Goal: Task Accomplishment & Management: Use online tool/utility

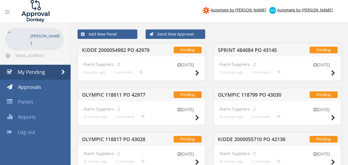
click at [117, 52] on h5 "KIDDE 2000054982 PO 42979" at bounding box center [117, 50] width 71 height 7
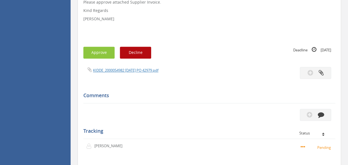
scroll to position [166, 0]
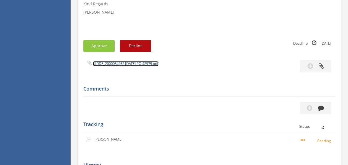
click at [127, 61] on link "KIDDE_2000054982 [DATE] PO 42979.pdf" at bounding box center [125, 63] width 65 height 5
click at [94, 49] on button "Approve" at bounding box center [98, 46] width 31 height 12
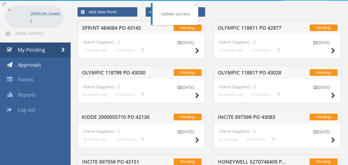
scroll to position [166, 0]
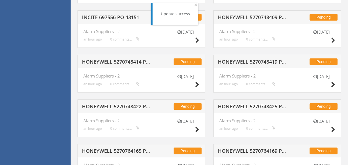
click at [115, 59] on h5 "HONEYWELL 5270748414 PO 42477" at bounding box center [117, 62] width 71 height 7
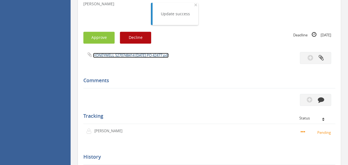
click at [133, 56] on link "HONEYWELL 5270748414 [DATE] PO 42477.pdf" at bounding box center [131, 55] width 76 height 5
click at [100, 34] on button "Approve" at bounding box center [98, 38] width 31 height 12
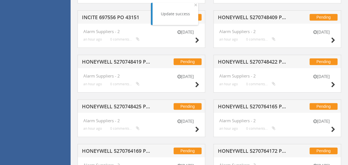
click at [121, 64] on h5 "HONEYWELL 5270748419 PO 42699" at bounding box center [117, 62] width 71 height 7
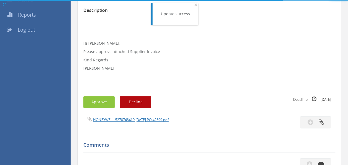
scroll to position [166, 0]
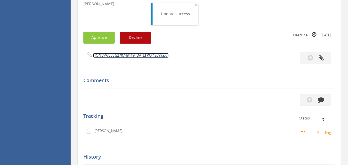
click at [142, 56] on link "HONEYWELL 5270748419 [DATE] PO 42699.pdf" at bounding box center [131, 55] width 76 height 5
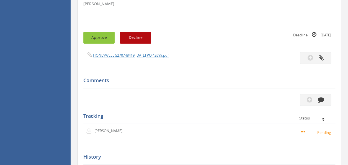
click at [89, 37] on button "Approve" at bounding box center [98, 38] width 31 height 12
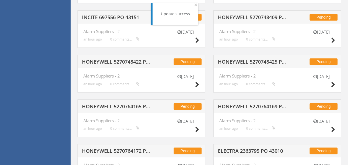
click at [145, 63] on h5 "HONEYWELL 5270748422 PO 42681" at bounding box center [117, 62] width 71 height 7
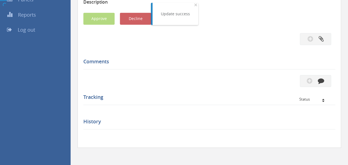
scroll to position [166, 0]
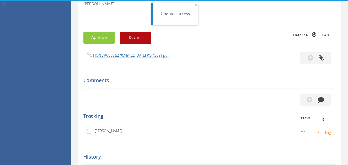
click at [130, 53] on span "HONEYWELL 5270748422 [DATE] PO 42681.pdf" at bounding box center [125, 54] width 85 height 5
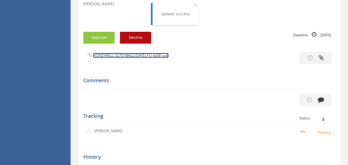
click at [131, 56] on link "HONEYWELL 5270748422 [DATE] PO 42681.pdf" at bounding box center [131, 55] width 76 height 5
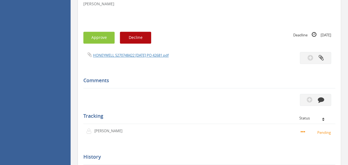
click at [110, 30] on div "Subject HONEYWELL 5270748422 PO 42681 Description Hi [PERSON_NAME], Please appr…" at bounding box center [209, 54] width 252 height 278
click at [107, 32] on button "Approve" at bounding box center [98, 38] width 31 height 12
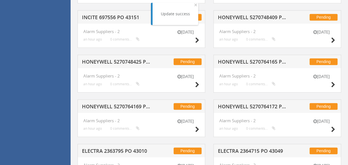
click at [119, 20] on h5 "INCITE 697556 PO 43151" at bounding box center [117, 18] width 71 height 7
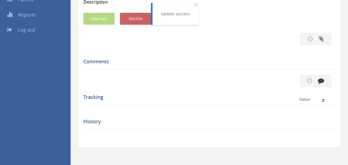
scroll to position [166, 0]
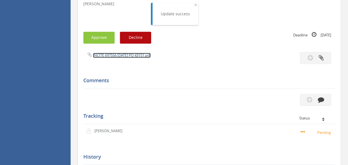
click at [124, 53] on link "INCITE 697556 [DATE] PO 43151.pdf" at bounding box center [122, 55] width 58 height 5
click at [96, 39] on button "Approve" at bounding box center [98, 38] width 31 height 12
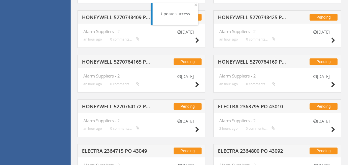
click at [131, 60] on h5 "HONEYWELL 5270764165 PO 42046" at bounding box center [117, 62] width 71 height 7
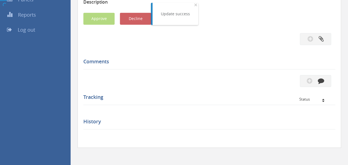
scroll to position [166, 0]
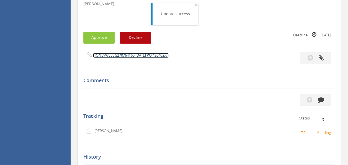
click at [129, 55] on link "HONEYWELL 5270764165 [DATE] PO 42046.pdf" at bounding box center [131, 55] width 76 height 5
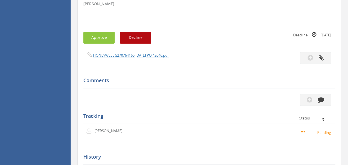
click at [92, 29] on div "Subject HONEYWELL 5270764165 PO 42046 Description Hi [PERSON_NAME], Please appr…" at bounding box center [209, 54] width 252 height 278
click at [94, 35] on button "Approve" at bounding box center [98, 38] width 31 height 12
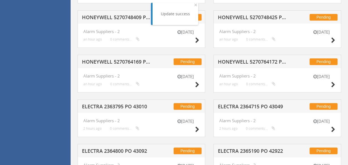
click at [110, 61] on h5 "HONEYWELL 5270764169 PO 42681" at bounding box center [117, 62] width 71 height 7
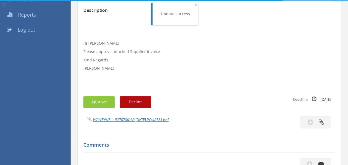
scroll to position [166, 0]
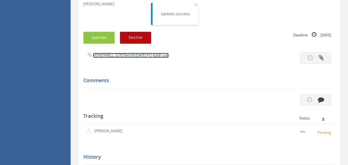
click at [135, 54] on link "HONEYWELL 5270764169 [DATE] PO 42681.pdf" at bounding box center [131, 55] width 76 height 5
click at [102, 36] on button "Approve" at bounding box center [98, 38] width 31 height 12
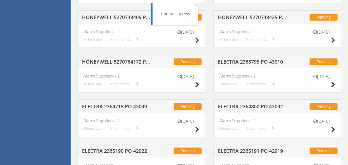
click at [121, 61] on h5 "HONEYWELL 5270764172 PO 42709" at bounding box center [117, 62] width 71 height 7
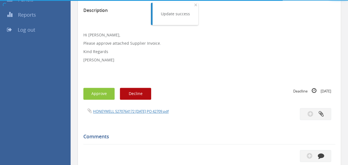
scroll to position [166, 0]
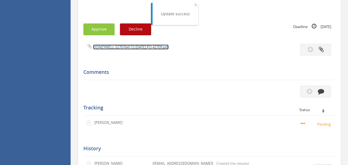
click at [136, 47] on link "HONEYWELL 5270764172 [DATE] PO 42709.pdf" at bounding box center [131, 46] width 76 height 5
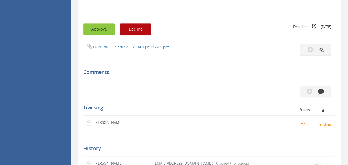
click at [107, 30] on button "Approve" at bounding box center [98, 29] width 31 height 12
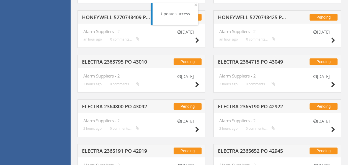
click at [106, 59] on h5 "ELECTRA 2363795 PO 43010" at bounding box center [117, 62] width 71 height 7
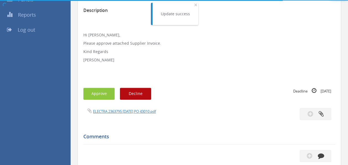
scroll to position [166, 0]
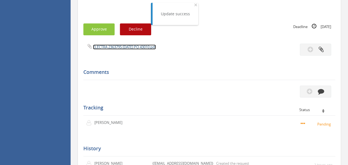
click at [125, 46] on link "ELECTRA 2363795 [DATE] PO 43010.pdf" at bounding box center [124, 46] width 63 height 5
click at [95, 29] on button "Approve" at bounding box center [98, 29] width 31 height 12
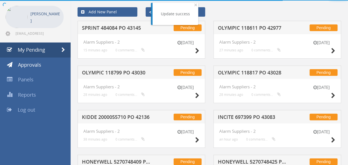
scroll to position [166, 0]
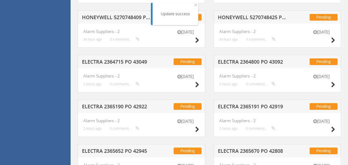
click at [137, 57] on div "Pending ELECTRA 2364715 PO 43049" at bounding box center [142, 61] width 128 height 13
click at [133, 60] on h5 "ELECTRA 2364715 PO 43049" at bounding box center [117, 62] width 71 height 7
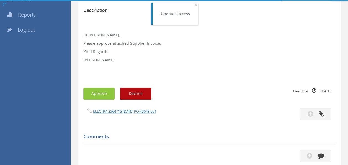
scroll to position [166, 0]
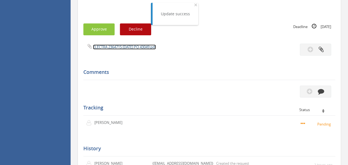
click at [127, 46] on link "ELECTRA 2364715 [DATE] PO 43049.pdf" at bounding box center [124, 46] width 63 height 5
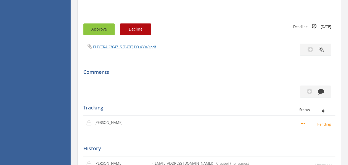
click at [102, 29] on button "Approve" at bounding box center [98, 29] width 31 height 12
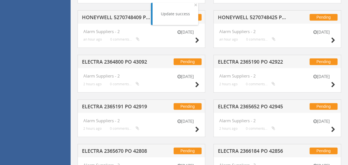
click at [111, 59] on h5 "ELECTRA 2364800 PO 43092" at bounding box center [117, 62] width 71 height 7
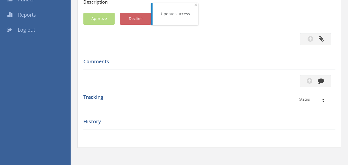
scroll to position [166, 0]
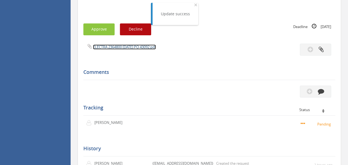
click at [128, 47] on link "ELECTRA 2364800 [DATE] PO 43092.pdf" at bounding box center [124, 46] width 63 height 5
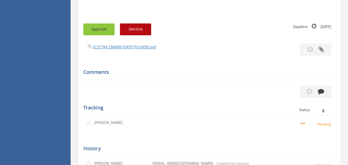
click at [104, 31] on button "Approve" at bounding box center [98, 29] width 31 height 12
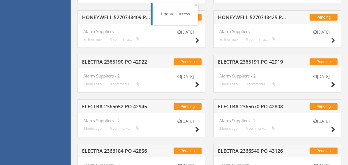
click at [122, 15] on h5 "HONEYWELL 5270748409 PO 41631" at bounding box center [117, 18] width 71 height 7
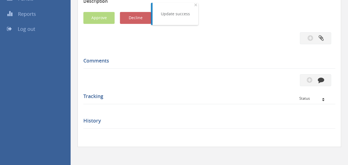
scroll to position [166, 0]
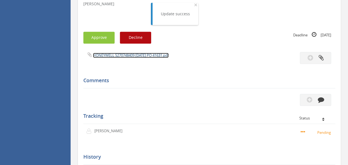
click at [127, 54] on link "HONEYWELL 5270748409 [DATE] PO 41631.pdf" at bounding box center [131, 55] width 76 height 5
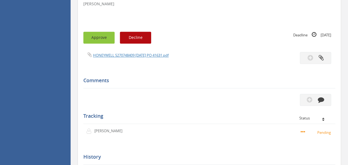
click at [106, 35] on button "Approve" at bounding box center [98, 38] width 31 height 12
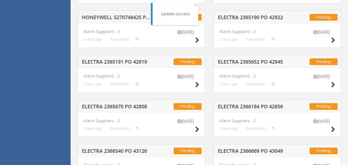
click at [128, 61] on h5 "ELECTRA 2365191 PO 42919" at bounding box center [117, 62] width 71 height 7
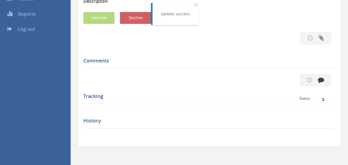
scroll to position [166, 0]
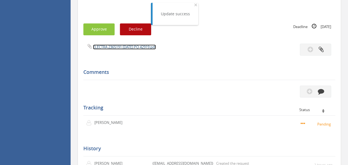
click at [116, 45] on link "ELECTRA 2365191 [DATE] PO 42919.pdf" at bounding box center [124, 46] width 63 height 5
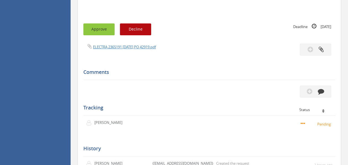
click at [94, 31] on button "Approve" at bounding box center [98, 29] width 31 height 12
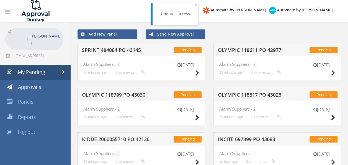
click at [261, 94] on h5 "OLYMPIC 118817 PO 43028" at bounding box center [253, 95] width 71 height 7
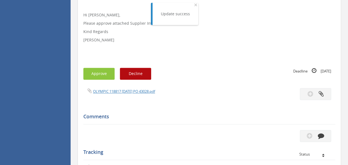
scroll to position [166, 0]
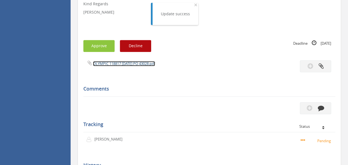
click at [127, 63] on link "OLYMPIC 118817 [DATE] PO 43028.pdf" at bounding box center [124, 63] width 62 height 5
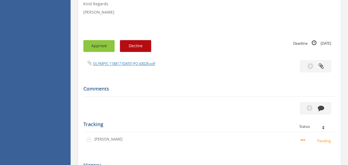
click at [106, 44] on button "Approve" at bounding box center [98, 46] width 31 height 12
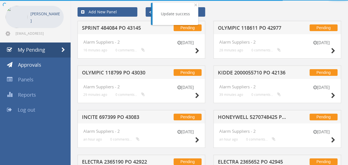
scroll to position [166, 0]
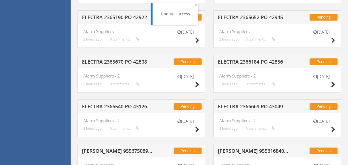
click at [117, 56] on div "Pending ELECTRA 2365670 PO 42808" at bounding box center [142, 61] width 128 height 13
click at [116, 59] on h5 "ELECTRA 2365670 PO 42808" at bounding box center [117, 62] width 71 height 7
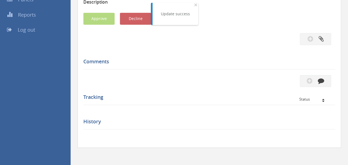
scroll to position [166, 0]
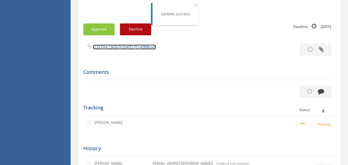
click at [129, 44] on link "ELECTRA 2365670 [DATE] PO 42808.pdf" at bounding box center [124, 46] width 63 height 5
click at [93, 33] on button "Approve" at bounding box center [98, 29] width 31 height 12
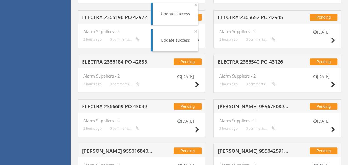
click at [131, 60] on h5 "ELECTRA 2366184 PO 42856" at bounding box center [117, 62] width 71 height 7
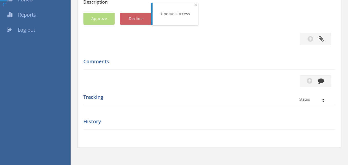
scroll to position [166, 0]
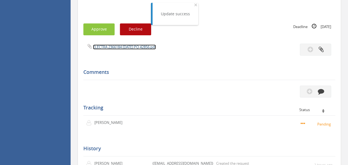
click at [124, 45] on link "ELECTRA 2366184 [DATE] PO 42856.pdf" at bounding box center [124, 46] width 63 height 5
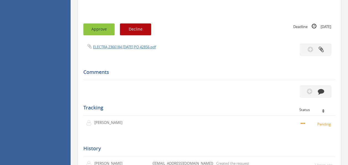
click at [110, 27] on button "Approve" at bounding box center [98, 29] width 31 height 12
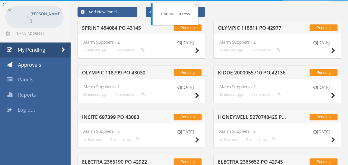
scroll to position [166, 0]
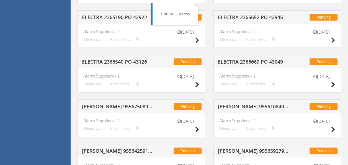
click at [118, 60] on h5 "ELECTRA 2366540 PO 43126" at bounding box center [117, 62] width 71 height 7
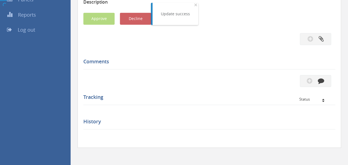
scroll to position [166, 0]
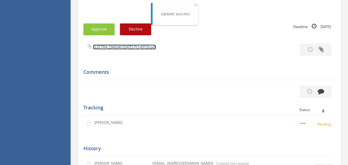
click at [120, 48] on link "ELECTRA 2366540 [DATE] PO 43126.pdf" at bounding box center [124, 46] width 63 height 5
click at [107, 25] on button "Approve" at bounding box center [98, 29] width 31 height 12
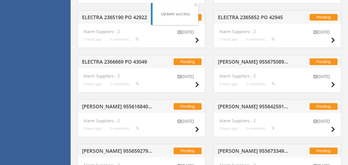
click at [116, 15] on h5 "ELECTRA 2365190 PO 42922" at bounding box center [117, 18] width 71 height 7
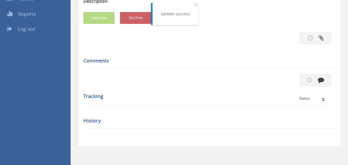
scroll to position [166, 0]
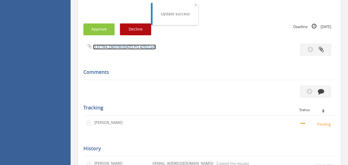
click at [123, 47] on link "ELECTRA 2365190 [DATE] PO 42922.pdf" at bounding box center [124, 46] width 63 height 5
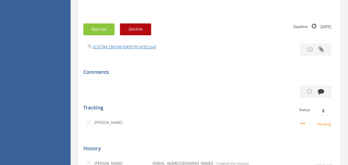
click at [83, 28] on div "Approve Decline Deadline [DATE]" at bounding box center [209, 29] width 260 height 12
click at [101, 28] on button "Approve" at bounding box center [98, 29] width 31 height 12
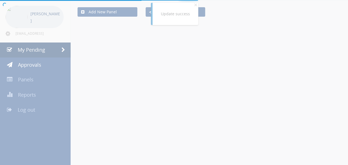
scroll to position [166, 0]
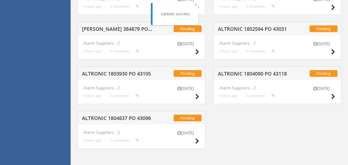
click at [252, 72] on h5 "ALTRONIC 1804090 PO 43118" at bounding box center [253, 74] width 71 height 7
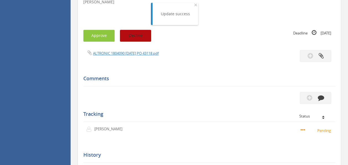
scroll to position [163, 0]
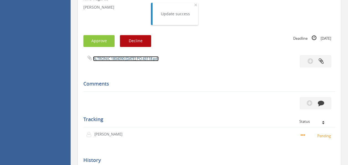
click at [127, 56] on link "ALTRONIC 1804090 [DATE] PO 43118.pdf" at bounding box center [126, 58] width 66 height 5
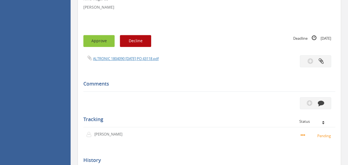
click at [100, 42] on button "Approve" at bounding box center [98, 41] width 31 height 12
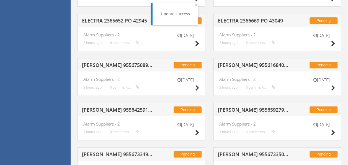
click at [114, 63] on h5 "[PERSON_NAME] 955675089 PO 43043" at bounding box center [117, 65] width 71 height 7
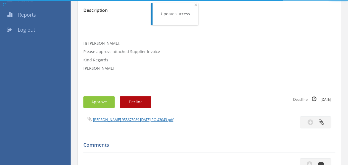
scroll to position [163, 0]
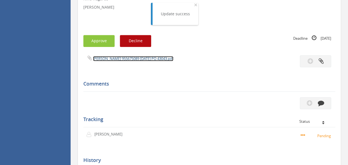
click at [122, 58] on link "[PERSON_NAME] 955675089 [DATE] PO 43043.pdf" at bounding box center [133, 58] width 80 height 5
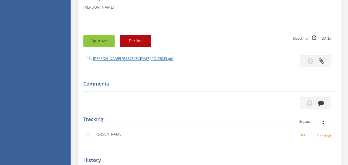
click at [112, 40] on button "Approve" at bounding box center [98, 41] width 31 height 12
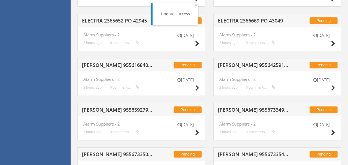
click at [127, 19] on h5 "ELECTRA 2365652 PO 42945" at bounding box center [117, 21] width 71 height 7
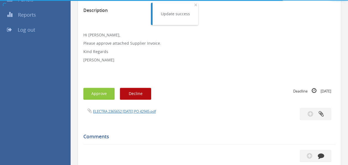
scroll to position [163, 0]
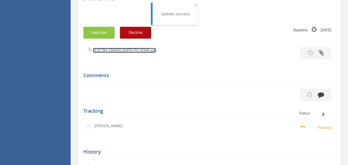
click at [119, 52] on link "ELECTRA 2365652 [DATE] PO 42945.pdf" at bounding box center [124, 50] width 63 height 5
click at [96, 30] on button "Approve" at bounding box center [98, 33] width 31 height 12
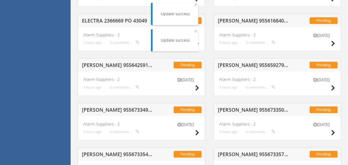
click at [127, 62] on h5 "[PERSON_NAME] 955642591 PO 43043" at bounding box center [117, 65] width 71 height 7
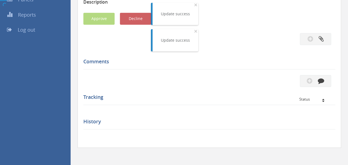
scroll to position [163, 0]
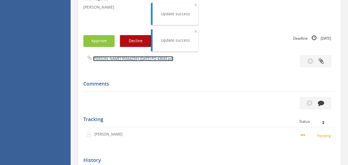
click at [125, 57] on link "[PERSON_NAME] 955642591 [DATE] PO 43043.pdf" at bounding box center [133, 58] width 80 height 5
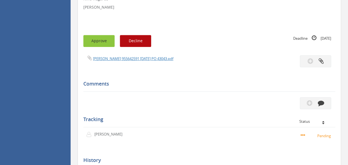
click at [94, 37] on button "Approve" at bounding box center [98, 41] width 31 height 12
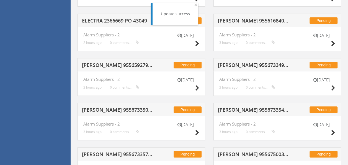
click at [115, 64] on h5 "[PERSON_NAME] 955659279 PO 42874" at bounding box center [117, 65] width 71 height 7
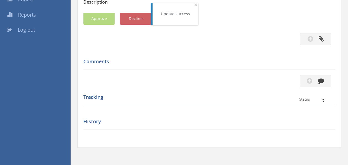
scroll to position [163, 0]
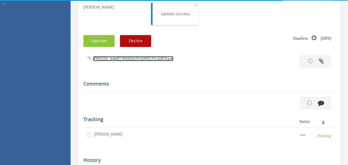
click at [119, 59] on link "[PERSON_NAME] 955659279 [DATE] PO 42874.pdf" at bounding box center [133, 58] width 80 height 5
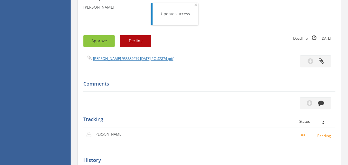
click at [101, 39] on button "Approve" at bounding box center [98, 41] width 31 height 12
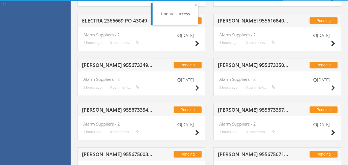
click at [137, 66] on h5 "[PERSON_NAME] 955673349 PO 42085" at bounding box center [117, 65] width 71 height 7
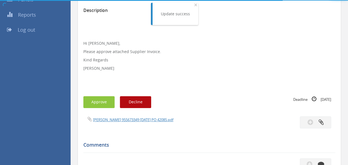
scroll to position [163, 0]
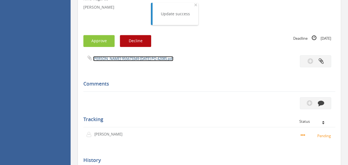
click at [128, 58] on link "[PERSON_NAME] 955673349 [DATE] PO 42085.pdf" at bounding box center [133, 58] width 80 height 5
click at [97, 39] on button "Approve" at bounding box center [98, 41] width 31 height 12
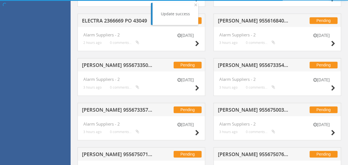
click at [114, 20] on h5 "ELECTRA 2366669 PO 43049" at bounding box center [117, 21] width 71 height 7
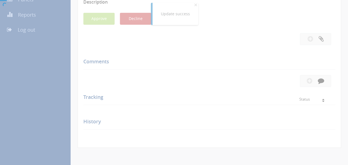
scroll to position [163, 0]
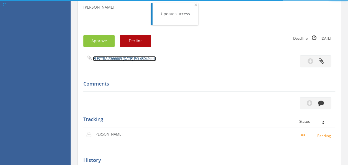
click at [121, 58] on link "ELECTRA 2366669 [DATE] PO 43049.pdf" at bounding box center [124, 58] width 63 height 5
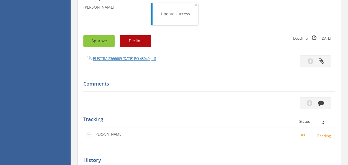
click at [96, 39] on button "Approve" at bounding box center [98, 41] width 31 height 12
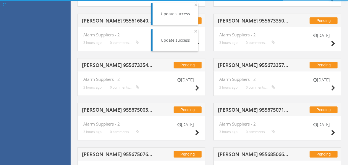
click at [125, 64] on h5 "[PERSON_NAME] 955673354 PO 42631" at bounding box center [117, 65] width 71 height 7
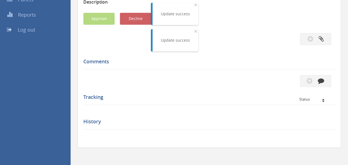
scroll to position [163, 0]
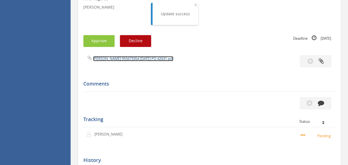
click at [135, 59] on link "[PERSON_NAME] 955673354 [DATE] PO 42631.pdf" at bounding box center [133, 58] width 80 height 5
click at [101, 42] on button "Approve" at bounding box center [98, 41] width 31 height 12
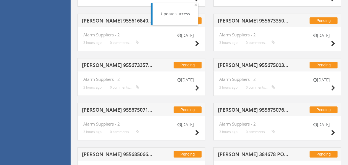
click at [246, 62] on h5 "[PERSON_NAME] 955675003 PO 41525" at bounding box center [253, 65] width 71 height 7
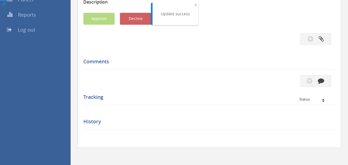
scroll to position [163, 0]
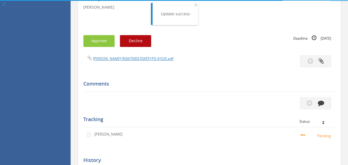
click at [122, 55] on div "Subject [PERSON_NAME] 955675003 PO 41525 Description Hi [PERSON_NAME], Please a…" at bounding box center [209, 58] width 252 height 278
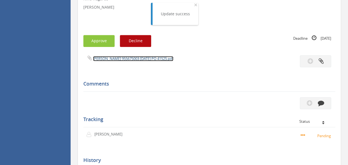
click at [122, 57] on link "[PERSON_NAME] 955675003 [DATE] PO 41525.pdf" at bounding box center [133, 58] width 80 height 5
click at [99, 42] on button "Approve" at bounding box center [98, 41] width 31 height 12
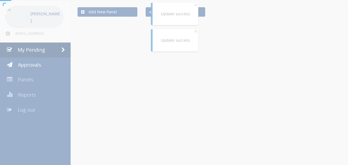
scroll to position [163, 0]
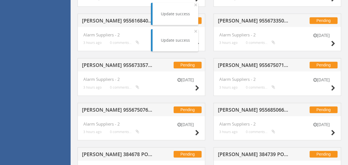
click at [123, 61] on div "Pending [PERSON_NAME] 955673357 PO 42869" at bounding box center [142, 64] width 128 height 13
click at [126, 64] on h5 "[PERSON_NAME] 955673357 PO 42869" at bounding box center [117, 65] width 71 height 7
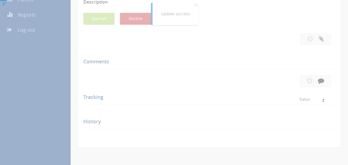
scroll to position [163, 0]
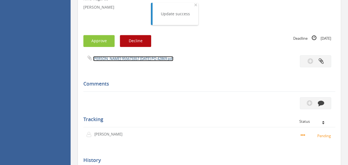
click at [120, 59] on link "[PERSON_NAME] 955673357 [DATE] PO 42869.pdf" at bounding box center [133, 58] width 80 height 5
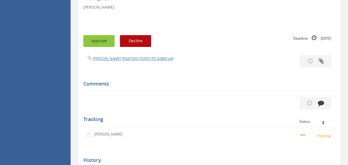
click at [103, 39] on button "Approve" at bounding box center [98, 41] width 31 height 12
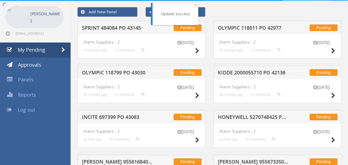
scroll to position [163, 0]
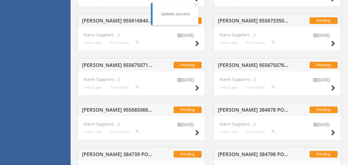
click at [120, 61] on div "Pending [PERSON_NAME] 955675071 PO 42084" at bounding box center [142, 64] width 128 height 13
click at [139, 63] on h5 "[PERSON_NAME] 955675071 PO 42084" at bounding box center [117, 65] width 71 height 7
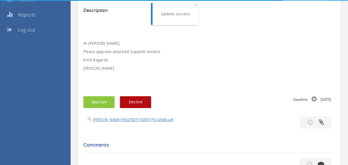
scroll to position [163, 0]
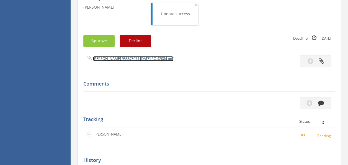
click at [120, 59] on link "[PERSON_NAME] 955675071 [DATE] PO 42084.pdf" at bounding box center [133, 58] width 80 height 5
click at [101, 42] on button "Approve" at bounding box center [98, 41] width 31 height 12
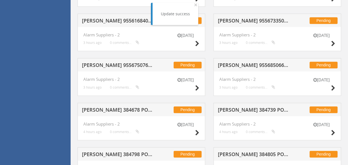
click at [255, 63] on h5 "[PERSON_NAME] 955685066 PO 43043" at bounding box center [253, 65] width 71 height 7
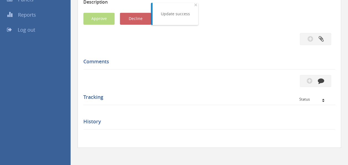
scroll to position [163, 0]
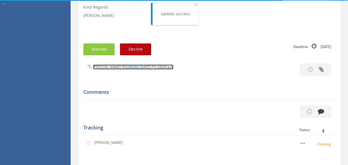
click at [136, 68] on link "[PERSON_NAME] 955685066 [DATE] PO 43043.pdf" at bounding box center [133, 66] width 80 height 5
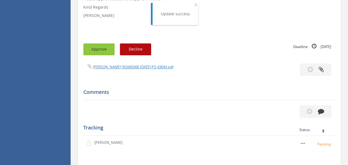
click at [96, 46] on button "Approve" at bounding box center [98, 49] width 31 height 12
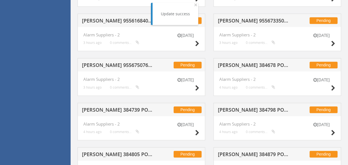
click at [126, 21] on h5 "[PERSON_NAME] 955616840 PO 42631" at bounding box center [117, 21] width 71 height 7
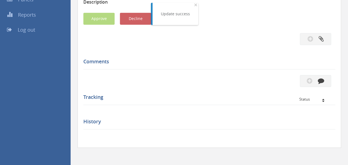
scroll to position [163, 0]
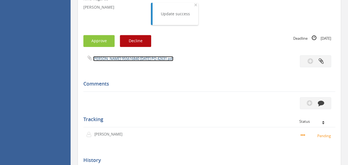
click at [131, 57] on link "[PERSON_NAME] 955616840 [DATE] PO 42631.pdf" at bounding box center [133, 58] width 80 height 5
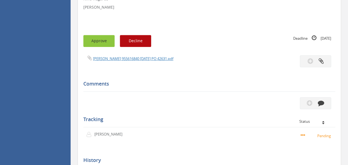
click at [99, 40] on button "Approve" at bounding box center [98, 41] width 31 height 12
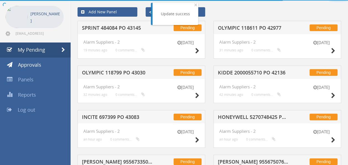
scroll to position [163, 0]
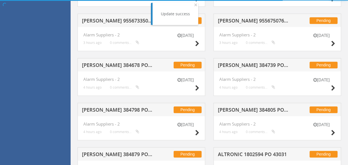
click at [122, 69] on div "Pending [PERSON_NAME] 384678 PO 43088" at bounding box center [142, 64] width 128 height 13
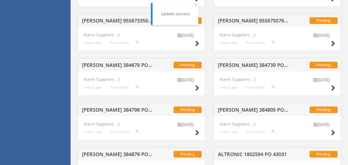
click at [127, 64] on h5 "[PERSON_NAME] 384678 PO 43088" at bounding box center [117, 65] width 71 height 7
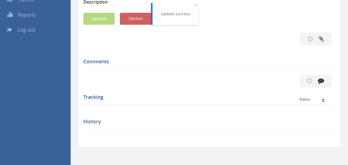
scroll to position [163, 0]
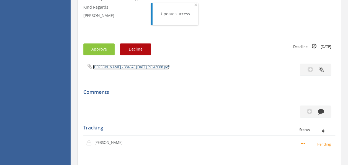
click at [127, 65] on link "[PERSON_NAME] - 384678 [DATE] PO 43088.pdf" at bounding box center [131, 66] width 76 height 5
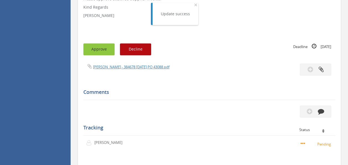
click at [95, 50] on button "Approve" at bounding box center [98, 49] width 31 height 12
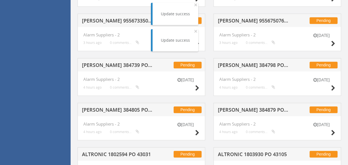
click at [125, 66] on h5 "[PERSON_NAME] 384739 PO 43103" at bounding box center [117, 65] width 71 height 7
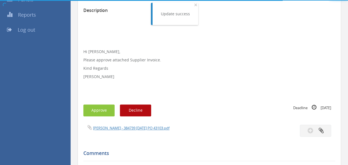
scroll to position [163, 0]
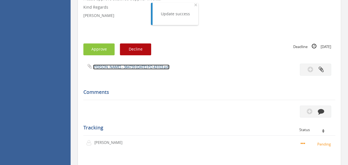
click at [130, 67] on link "[PERSON_NAME] - 384739 [DATE] PO 43103.pdf" at bounding box center [131, 66] width 76 height 5
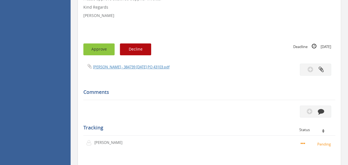
click at [101, 50] on button "Approve" at bounding box center [98, 49] width 31 height 12
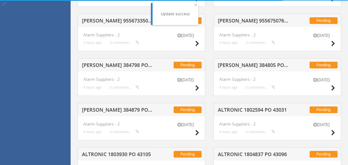
click at [265, 62] on h5 "[PERSON_NAME] 384805 PO 43103" at bounding box center [253, 65] width 71 height 7
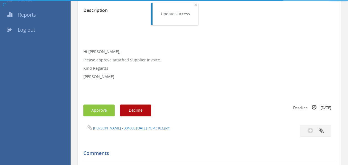
scroll to position [163, 0]
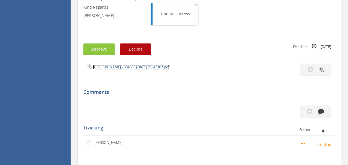
click at [127, 65] on link "[PERSON_NAME] - 384805 [DATE] PO 43103.pdf" at bounding box center [131, 66] width 76 height 5
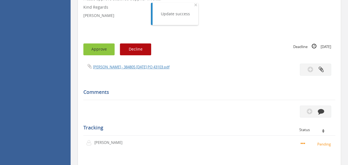
click at [101, 52] on button "Approve" at bounding box center [98, 49] width 31 height 12
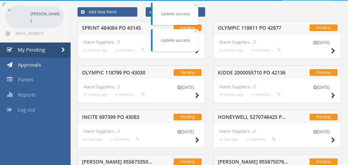
scroll to position [163, 0]
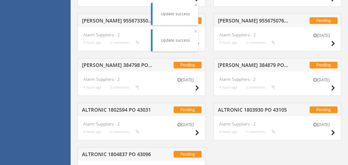
click at [142, 70] on div "Pending [PERSON_NAME] 384798 PO 43086" at bounding box center [142, 64] width 128 height 13
click at [140, 66] on h5 "[PERSON_NAME] 384798 PO 43086" at bounding box center [117, 65] width 71 height 7
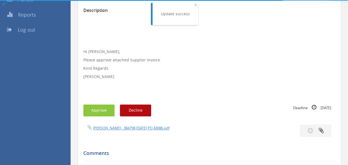
scroll to position [163, 0]
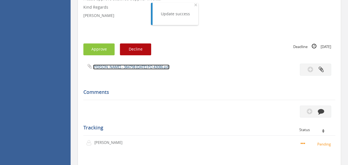
click at [133, 68] on link "[PERSON_NAME] - 384798 [DATE] PO 43086.pdf" at bounding box center [131, 66] width 76 height 5
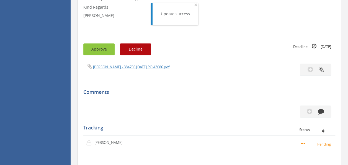
click at [100, 49] on button "Approve" at bounding box center [98, 49] width 31 height 12
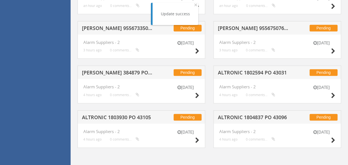
click at [116, 70] on h5 "[PERSON_NAME] 384879 PO 43142" at bounding box center [117, 73] width 71 height 7
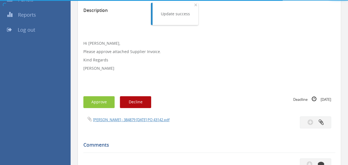
scroll to position [163, 0]
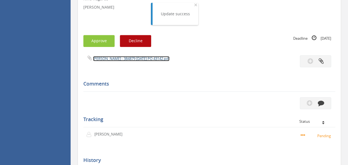
click at [119, 60] on link "[PERSON_NAME] - 384879 [DATE] PO 43142.pdf" at bounding box center [131, 58] width 76 height 5
click at [103, 39] on button "Approve" at bounding box center [98, 41] width 31 height 12
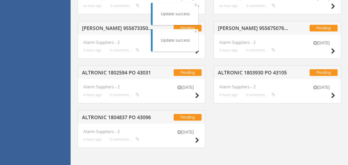
click at [115, 28] on h5 "[PERSON_NAME] 955673350 PO 42318" at bounding box center [117, 28] width 71 height 7
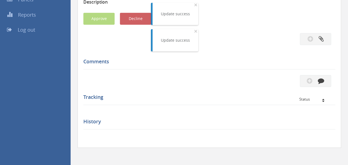
scroll to position [163, 0]
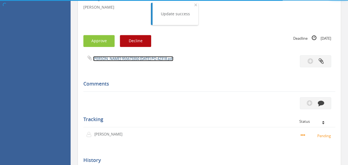
click at [122, 59] on link "[PERSON_NAME] 955673350 [DATE] PO 42318.pdf" at bounding box center [133, 58] width 80 height 5
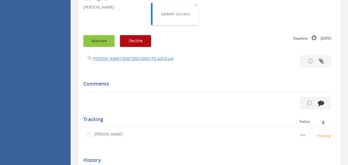
click at [103, 44] on button "Approve" at bounding box center [98, 41] width 31 height 12
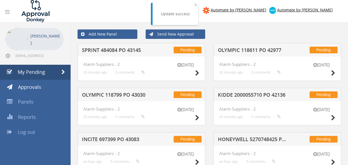
click at [254, 52] on h5 "OLYMPIC 118611 PO 42977" at bounding box center [253, 50] width 71 height 7
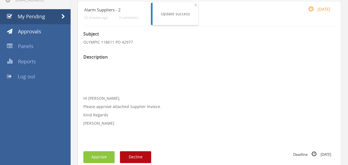
scroll to position [83, 0]
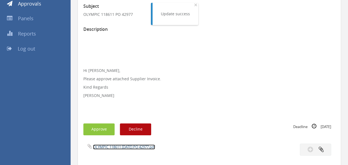
click at [129, 147] on link "OLYMPIC 118611 [DATE] PO 42977.pdf" at bounding box center [124, 146] width 62 height 5
click at [104, 127] on button "Approve" at bounding box center [98, 129] width 31 height 12
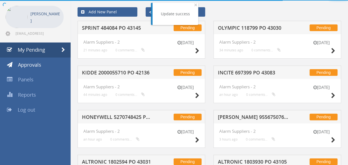
scroll to position [83, 0]
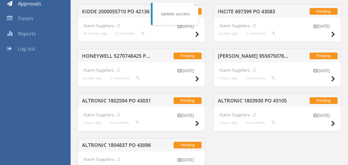
click at [130, 53] on h5 "HONEYWELL 5270748425 PO 43149" at bounding box center [117, 56] width 71 height 7
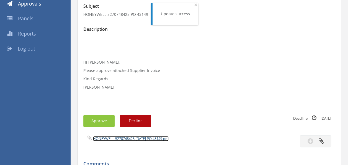
click at [130, 138] on link "HONEYWELL 5270748425 [DATE] PO 43149.pdf" at bounding box center [131, 138] width 76 height 5
click at [97, 119] on button "Approve" at bounding box center [98, 121] width 31 height 12
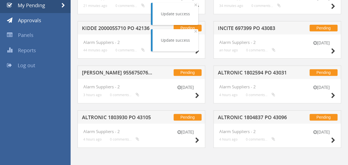
click at [129, 71] on h5 "[PERSON_NAME] 955675076 PO 42609" at bounding box center [117, 73] width 71 height 7
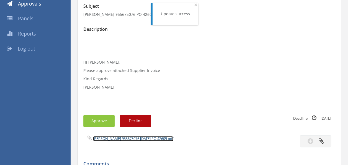
click at [135, 139] on link "[PERSON_NAME] 955675076 [DATE] PO 42609.pdf" at bounding box center [133, 138] width 80 height 5
click at [97, 121] on button "Approve" at bounding box center [98, 121] width 31 height 12
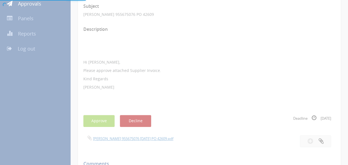
scroll to position [22, 0]
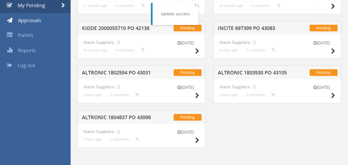
click at [115, 75] on h5 "ALTRONIC 1802594 PO 43031" at bounding box center [117, 73] width 71 height 7
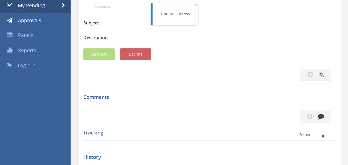
scroll to position [83, 0]
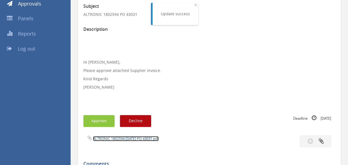
click at [123, 136] on link "ALTRONIC 1802594 [DATE] PO 43031.pdf" at bounding box center [126, 138] width 66 height 5
click at [101, 116] on button "Approve" at bounding box center [98, 121] width 31 height 12
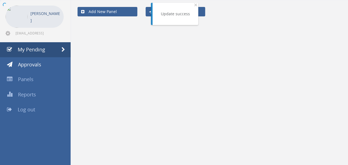
scroll to position [22, 0]
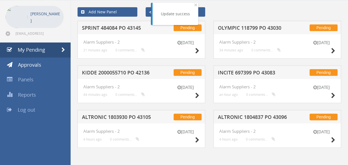
click at [124, 73] on h5 "KIDDE 2000055710 PO 42136" at bounding box center [117, 73] width 71 height 7
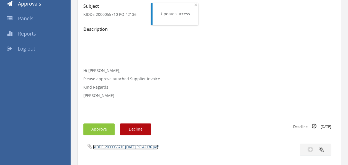
click at [127, 145] on link "KIDDE_2000055710 [DATE] PO 42136.pdf" at bounding box center [125, 146] width 65 height 5
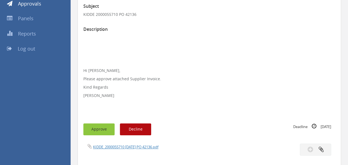
click at [97, 124] on button "Approve" at bounding box center [98, 129] width 31 height 12
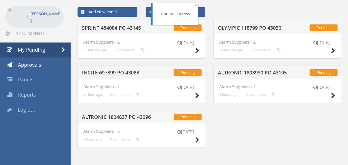
click at [122, 25] on h5 "SPRINT 484084 PO 43145" at bounding box center [117, 28] width 71 height 7
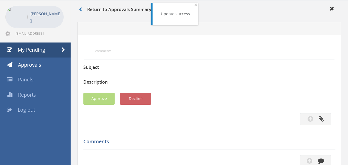
scroll to position [83, 0]
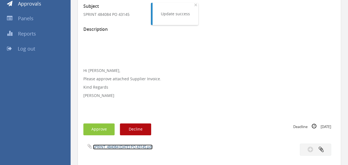
click at [124, 144] on link "SPRINT_484084 [DATE] PO 43145.pdf" at bounding box center [123, 146] width 60 height 5
click at [102, 126] on button "Approve" at bounding box center [98, 129] width 31 height 12
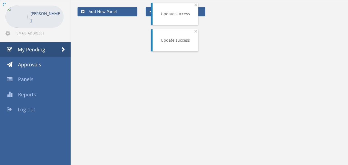
scroll to position [22, 0]
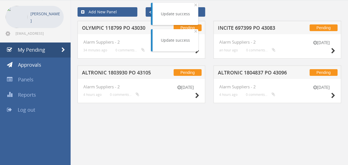
click at [124, 33] on div "Pending OLYMPIC 118799 PO 43030" at bounding box center [142, 27] width 128 height 13
click at [125, 28] on h5 "OLYMPIC 118799 PO 43030" at bounding box center [117, 28] width 71 height 7
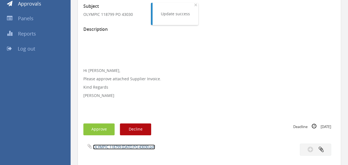
click at [130, 146] on link "OLYMPIC 118799 [DATE] PO 43030.pdf" at bounding box center [124, 146] width 62 height 5
click at [95, 128] on button "Approve" at bounding box center [98, 129] width 31 height 12
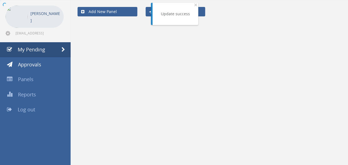
scroll to position [22, 0]
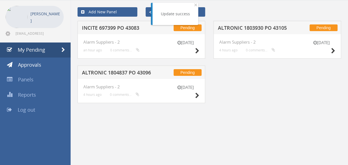
click at [124, 75] on h5 "ALTRONIC 1804837 PO 43096" at bounding box center [117, 73] width 71 height 7
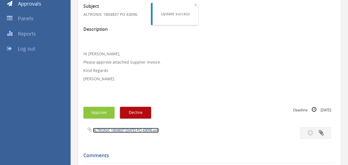
click at [121, 130] on link "ALTRONIC 1804837 [DATE] PO 43096.pdf" at bounding box center [126, 129] width 66 height 5
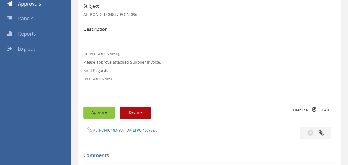
click at [102, 108] on button "Approve" at bounding box center [98, 112] width 31 height 12
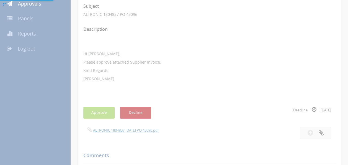
scroll to position [22, 0]
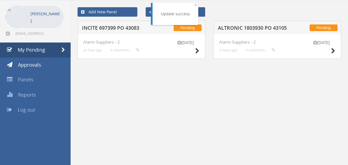
click at [126, 27] on h5 "INCITE 697399 PO 43083" at bounding box center [117, 28] width 71 height 7
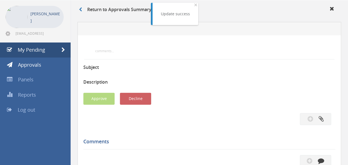
scroll to position [83, 0]
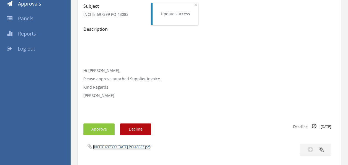
click at [124, 145] on link "INCITE 697399 [DATE] PO 43083.pdf" at bounding box center [122, 146] width 58 height 5
click at [102, 129] on button "Approve" at bounding box center [98, 129] width 31 height 12
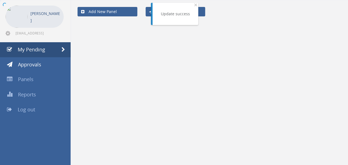
scroll to position [22, 0]
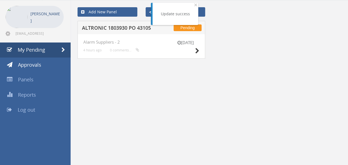
click at [137, 29] on h5 "ALTRONIC 1803930 PO 43105" at bounding box center [117, 28] width 71 height 7
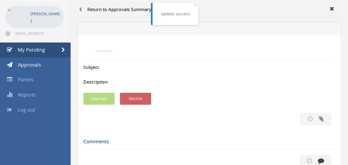
scroll to position [83, 0]
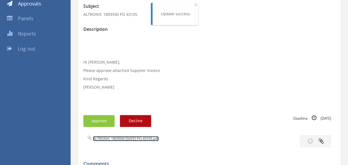
click at [131, 136] on link "ALTRONIC 1803930 [DATE] PO 43105.pdf" at bounding box center [126, 138] width 66 height 5
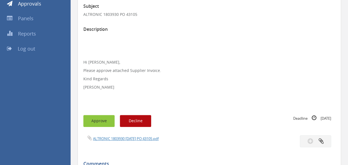
click at [102, 117] on button "Approve" at bounding box center [98, 121] width 31 height 12
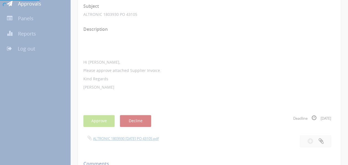
scroll to position [22, 0]
